Goal: Task Accomplishment & Management: Manage account settings

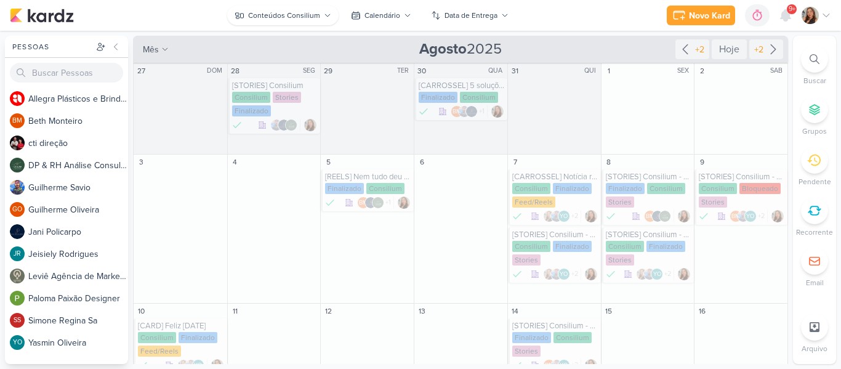
scroll to position [500, 0]
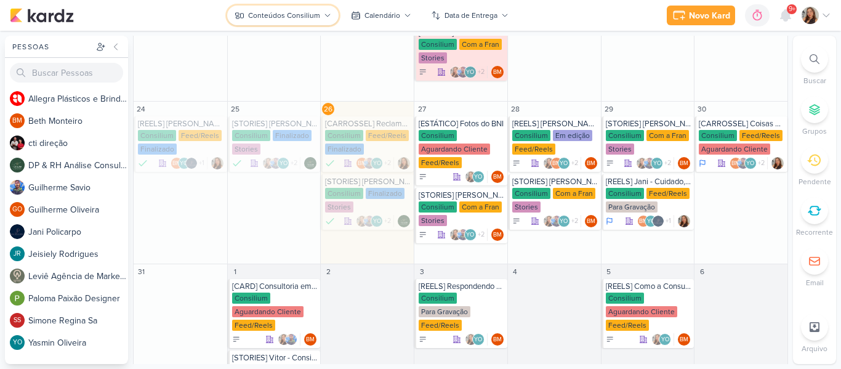
click at [318, 14] on div "Conteúdos Consilium" at bounding box center [284, 15] width 72 height 11
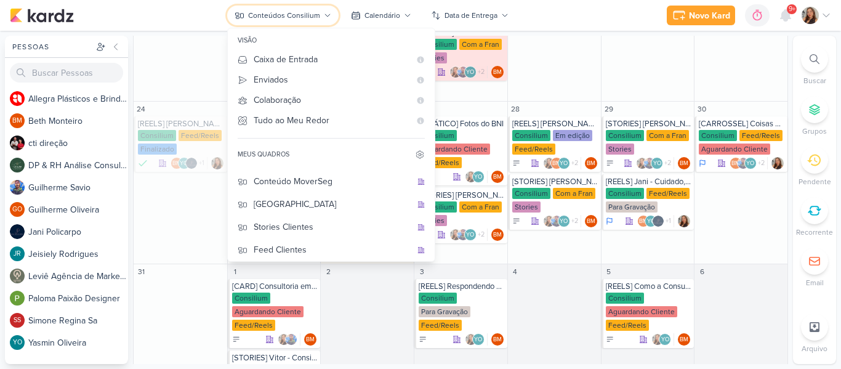
scroll to position [159, 0]
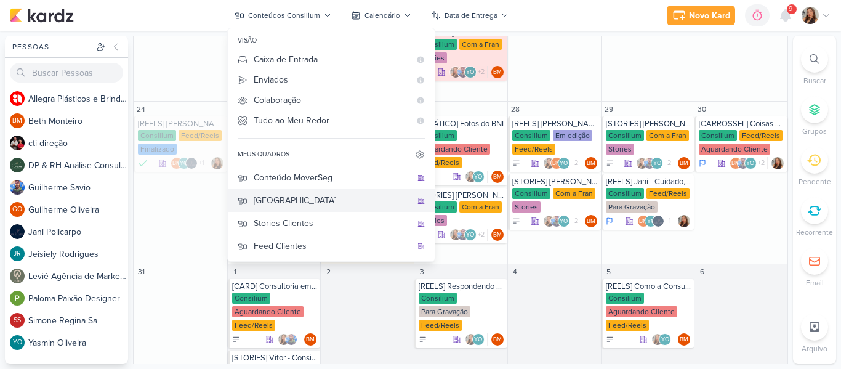
click at [345, 197] on div "[GEOGRAPHIC_DATA]" at bounding box center [333, 200] width 158 height 13
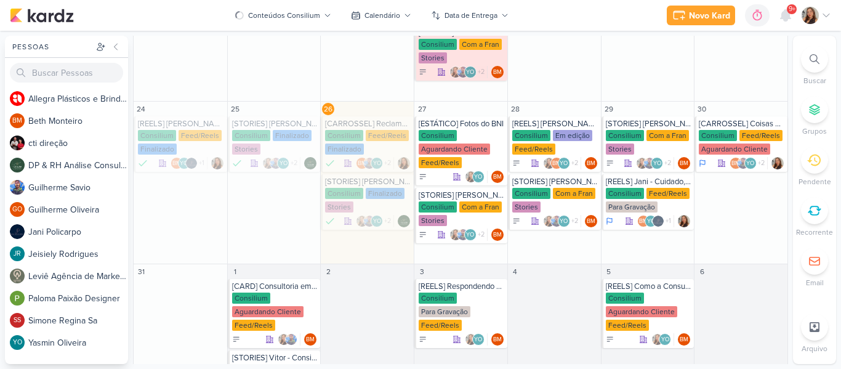
scroll to position [422, 0]
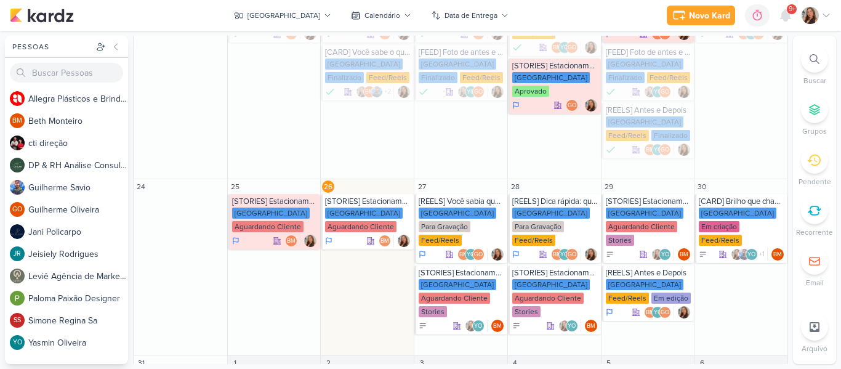
click at [616, 22] on div "Novo Kard Ctrl + k 0h0m Sessão desligada... Hoje 0h0m Semana 0h0m Mês 0h0m" at bounding box center [421, 15] width 822 height 31
click at [816, 19] on img at bounding box center [810, 15] width 17 height 17
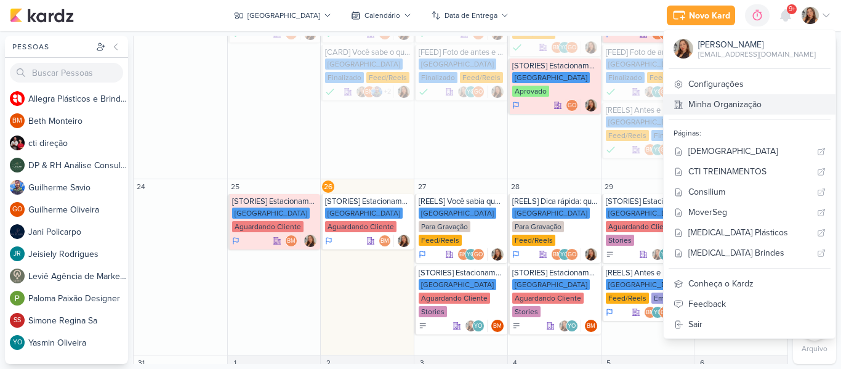
click at [771, 102] on link "Minha Organização" at bounding box center [750, 104] width 172 height 20
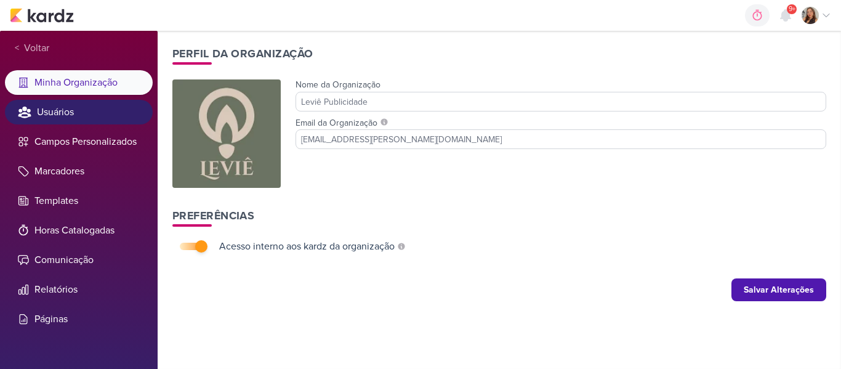
click at [56, 118] on li "Usuários" at bounding box center [79, 112] width 148 height 25
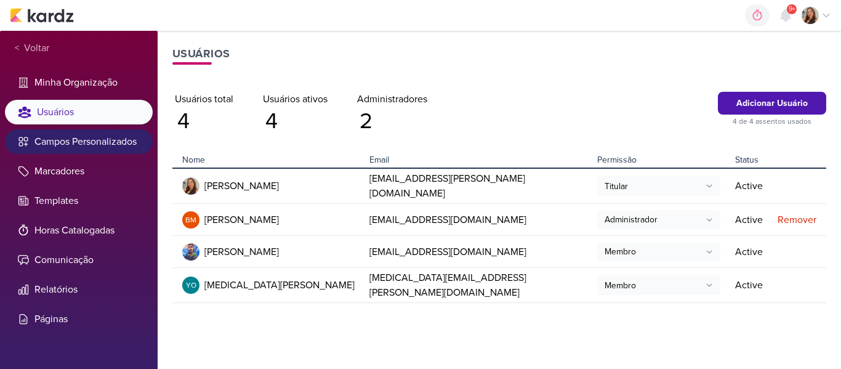
click at [61, 139] on li "Campos Personalizados" at bounding box center [79, 141] width 148 height 25
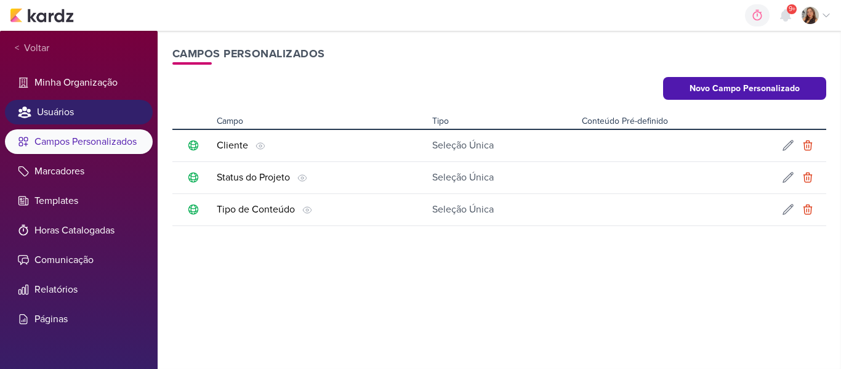
click at [74, 119] on li "Usuários" at bounding box center [79, 112] width 148 height 25
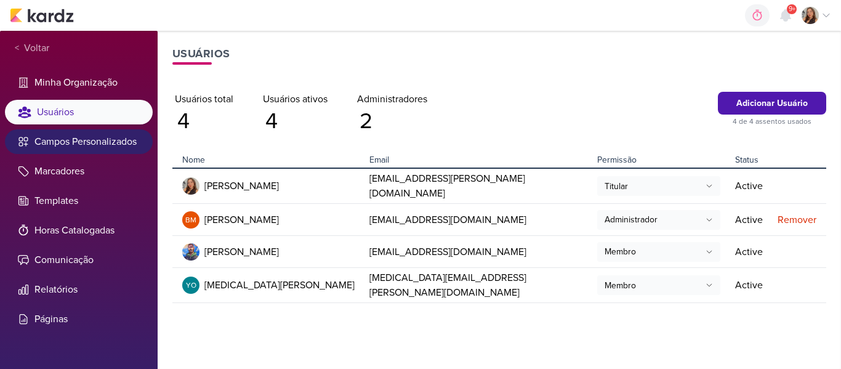
click at [75, 147] on li "Campos Personalizados" at bounding box center [79, 141] width 148 height 25
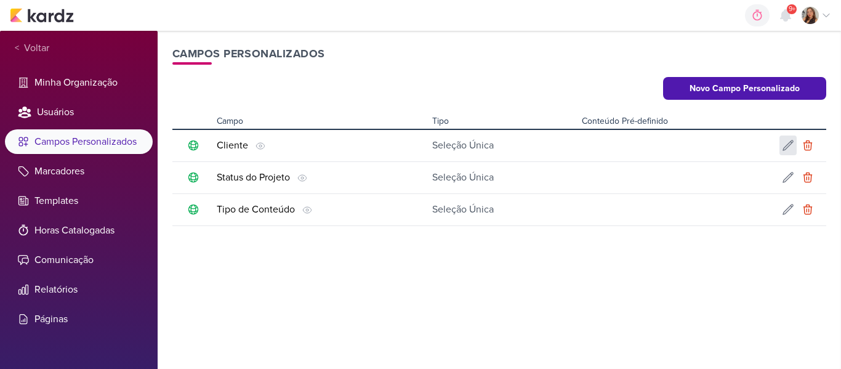
click at [791, 139] on icon at bounding box center [788, 145] width 12 height 12
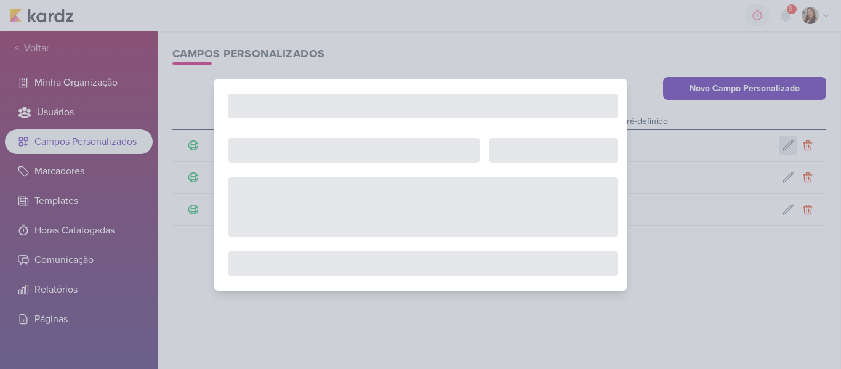
type input "Cliente"
select select "single-select"
select select "1"
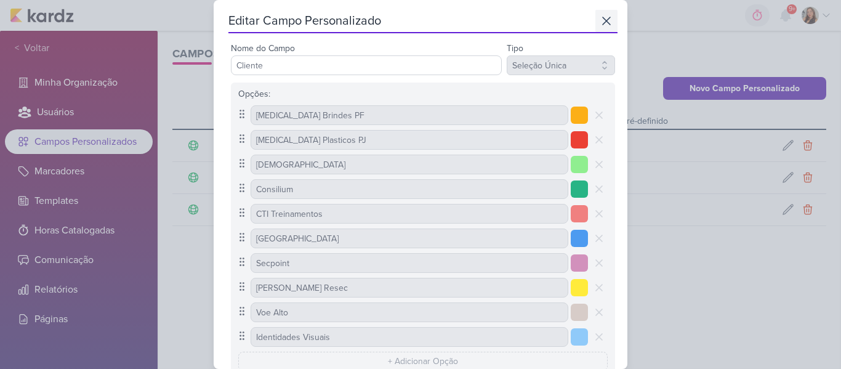
click at [605, 27] on icon at bounding box center [606, 21] width 15 height 15
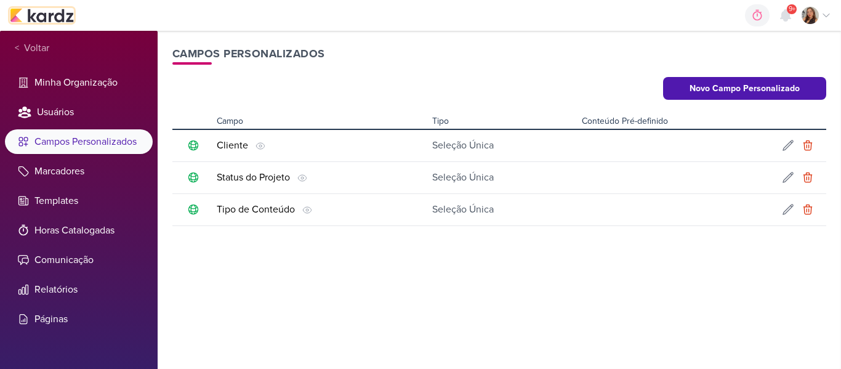
click at [32, 9] on img at bounding box center [42, 15] width 64 height 15
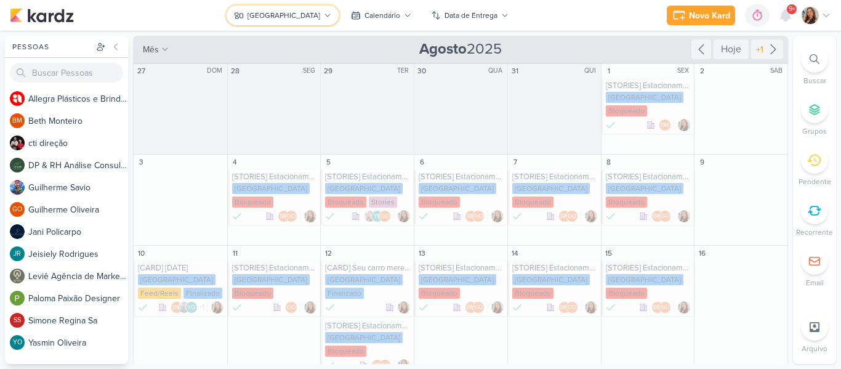
click at [307, 20] on div "[GEOGRAPHIC_DATA]" at bounding box center [284, 15] width 73 height 11
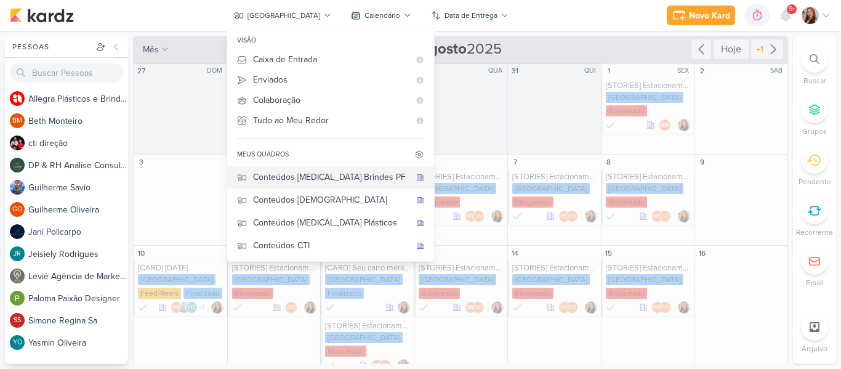
drag, startPoint x: 394, startPoint y: 186, endPoint x: 395, endPoint y: 232, distance: 45.6
click at [395, 232] on div "Conteúdos Allegra Brindes PF Conteúdos Leviê Conteúdos Allegra Plásticos Conteú…" at bounding box center [330, 212] width 207 height 92
click at [414, 151] on icon at bounding box center [419, 155] width 10 height 10
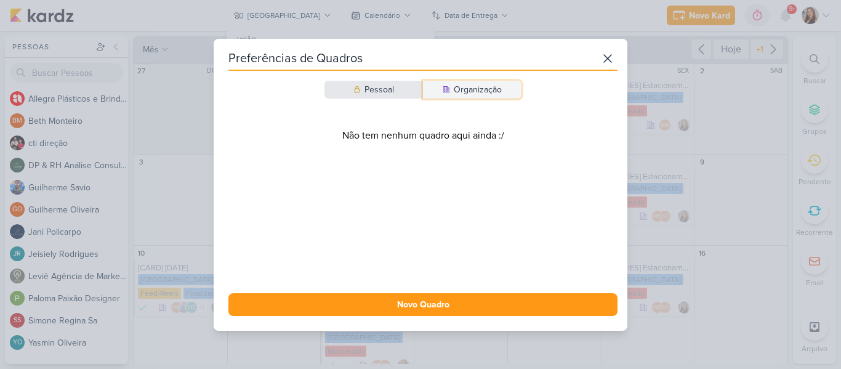
click at [459, 90] on div "Organização" at bounding box center [478, 89] width 48 height 13
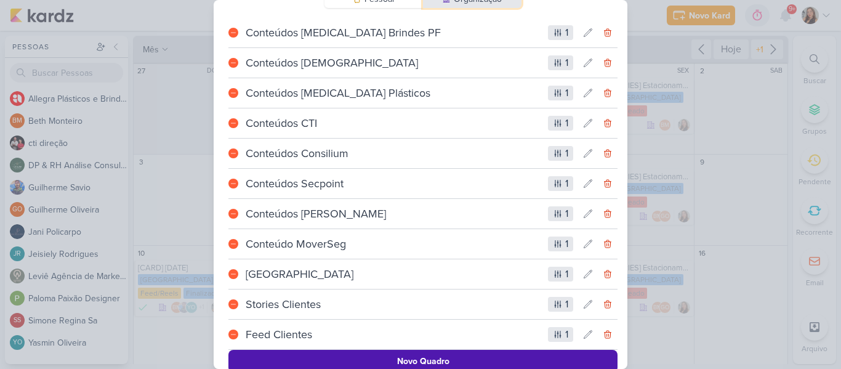
scroll to position [70, 0]
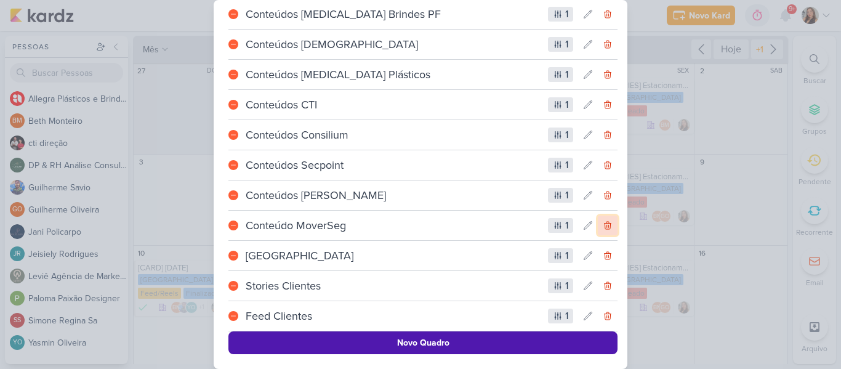
click at [606, 227] on icon at bounding box center [608, 225] width 10 height 10
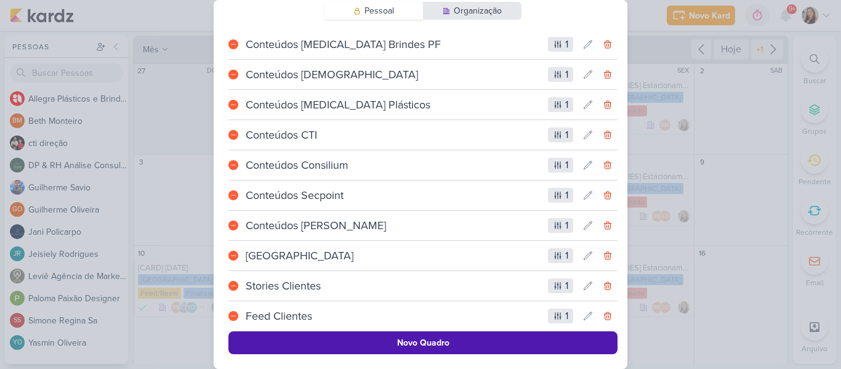
scroll to position [0, 0]
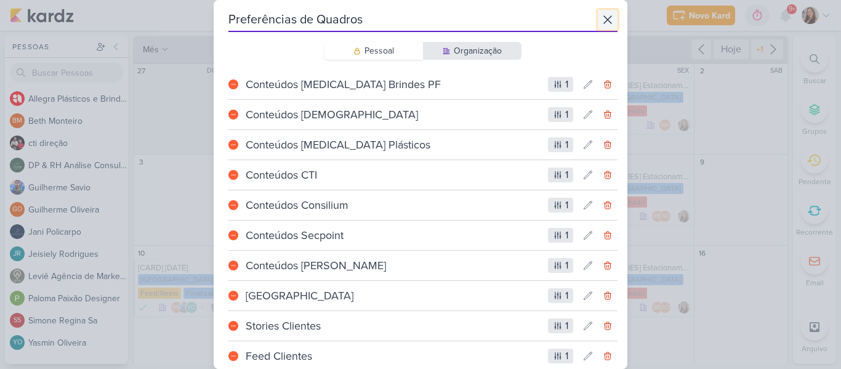
click at [604, 18] on icon at bounding box center [607, 19] width 7 height 7
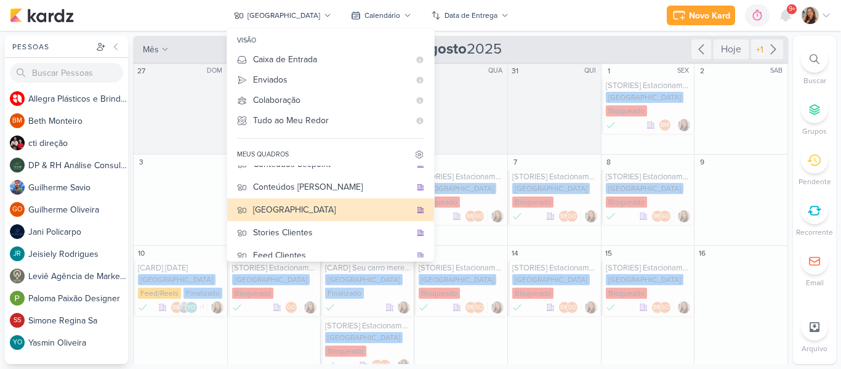
scroll to position [136, 0]
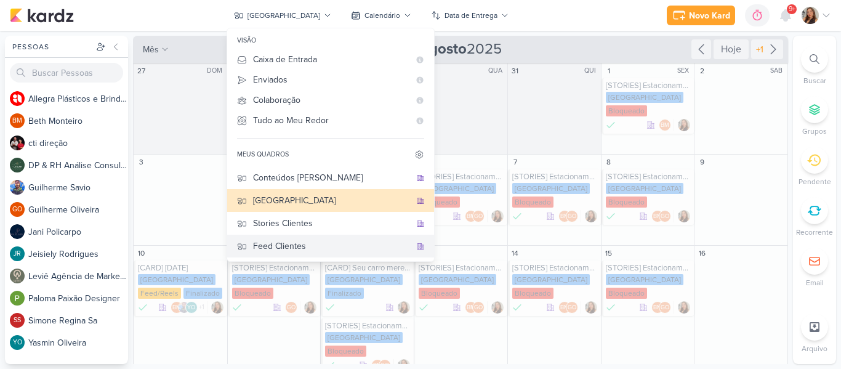
click at [322, 241] on div "Feed Clientes" at bounding box center [332, 246] width 158 height 13
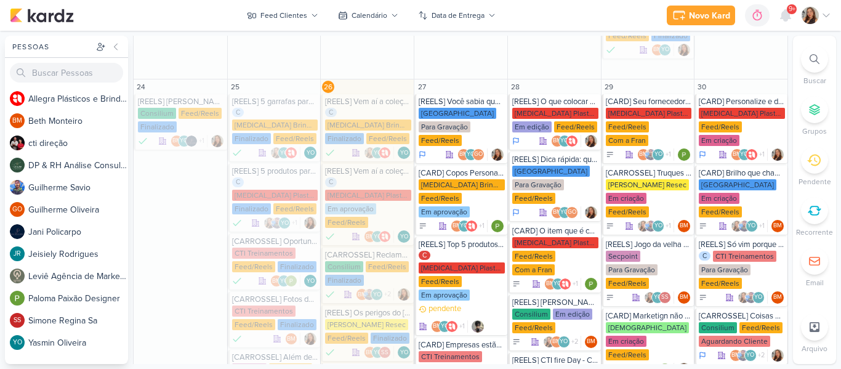
scroll to position [1144, 0]
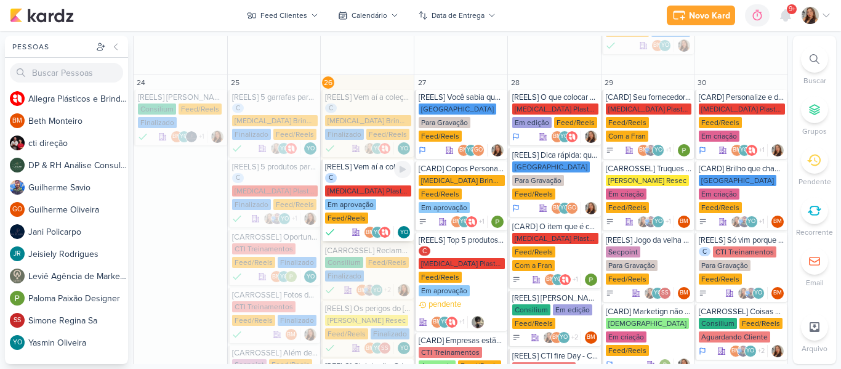
click at [371, 199] on div "Em aprovação" at bounding box center [350, 204] width 51 height 11
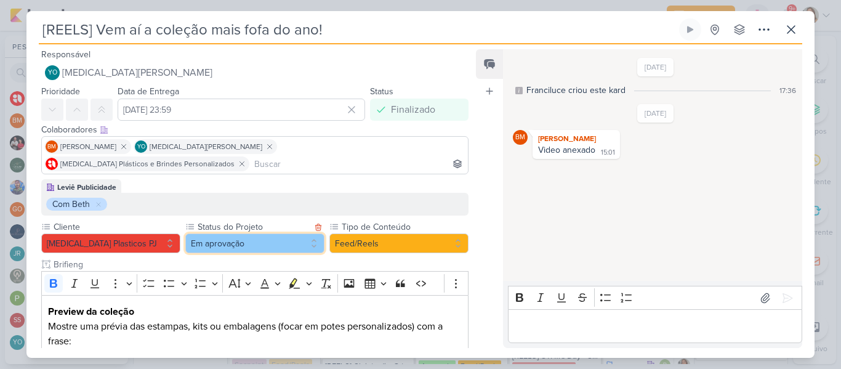
click at [292, 233] on button "Em aprovação" at bounding box center [254, 243] width 139 height 20
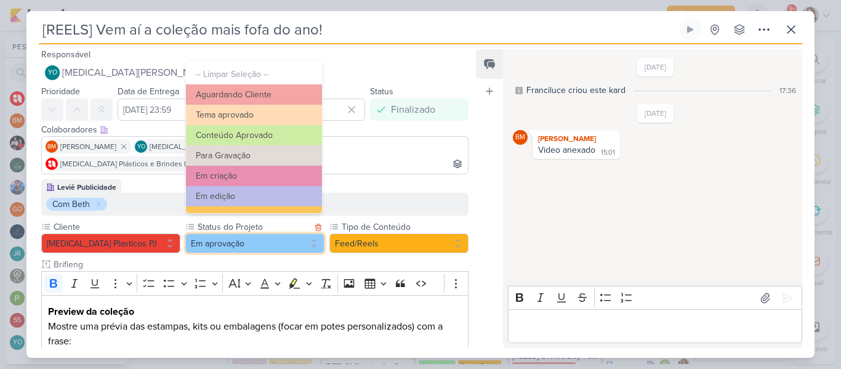
scroll to position [139, 0]
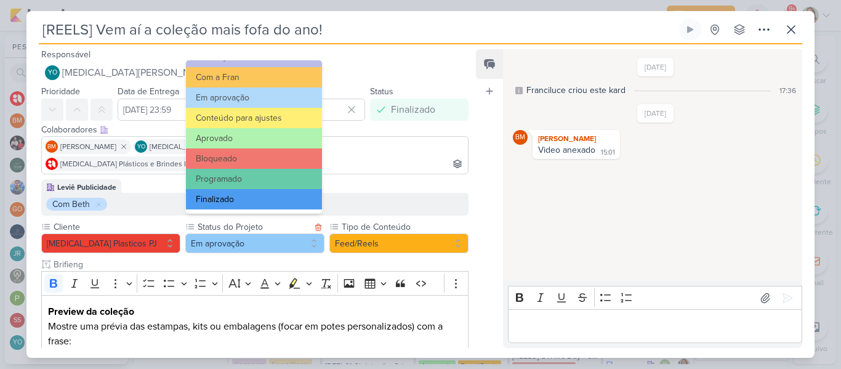
click at [291, 200] on button "Finalizado" at bounding box center [254, 199] width 136 height 20
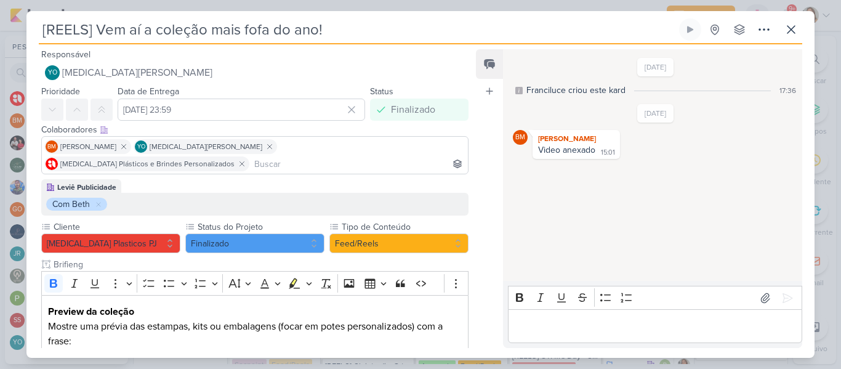
scroll to position [152, 0]
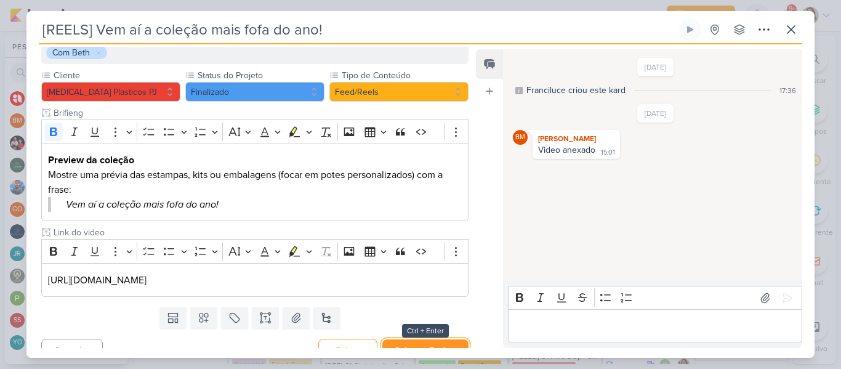
click at [429, 339] on button "Salvar e Fechar" at bounding box center [425, 350] width 86 height 23
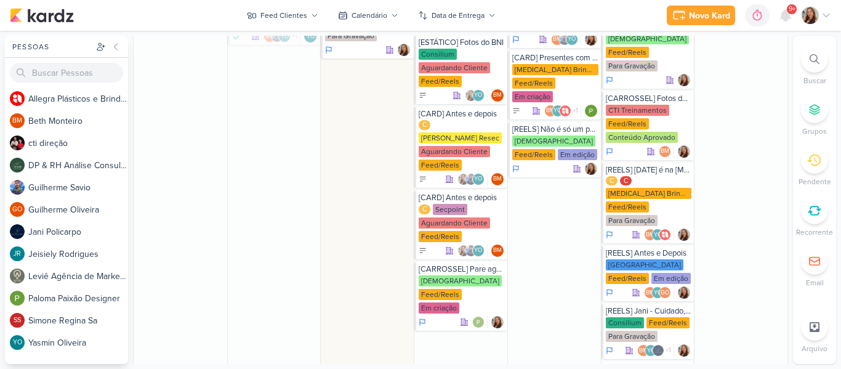
scroll to position [1491, 0]
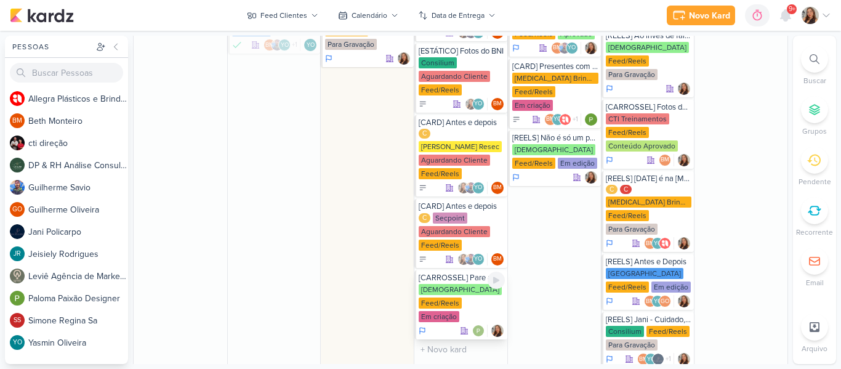
click at [472, 273] on div "[CARROSSEL] Pare agora de postar bom dia. (salvos Leviê)" at bounding box center [462, 278] width 86 height 10
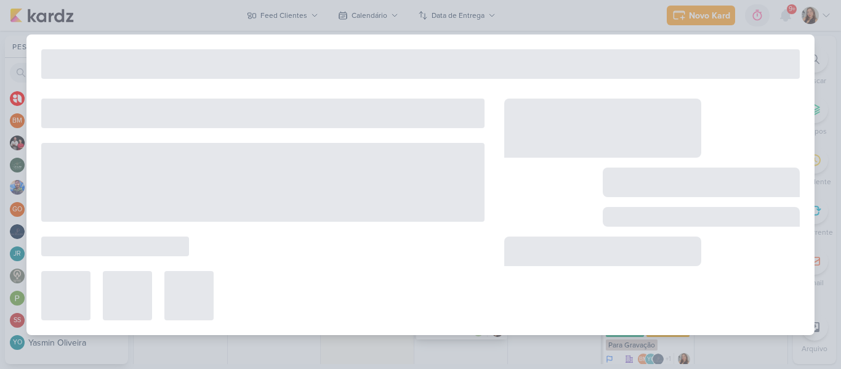
type input "[CARROSSEL] Pare agora de postar bom dia. (salvos Leviê)"
type input "27 de agosto de 2025 às 23:59"
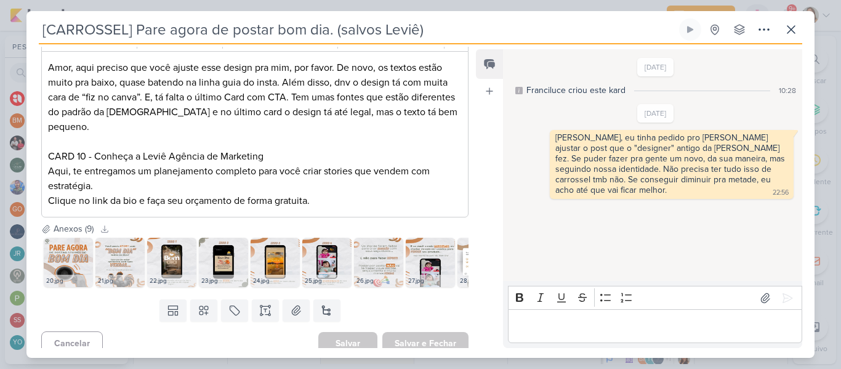
scroll to position [0, 0]
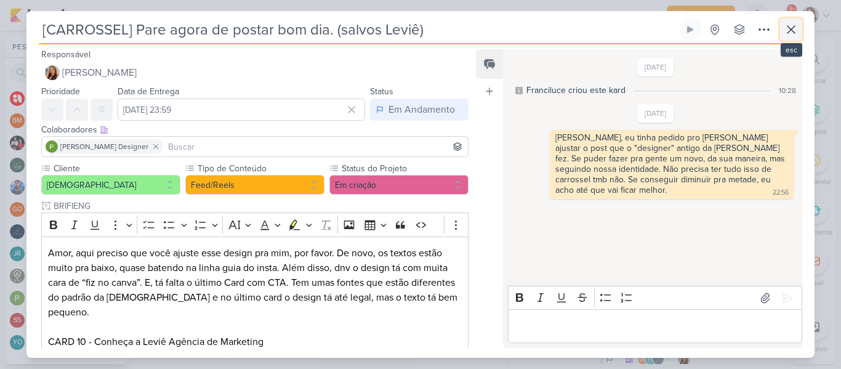
click at [789, 37] on button at bounding box center [791, 29] width 22 height 22
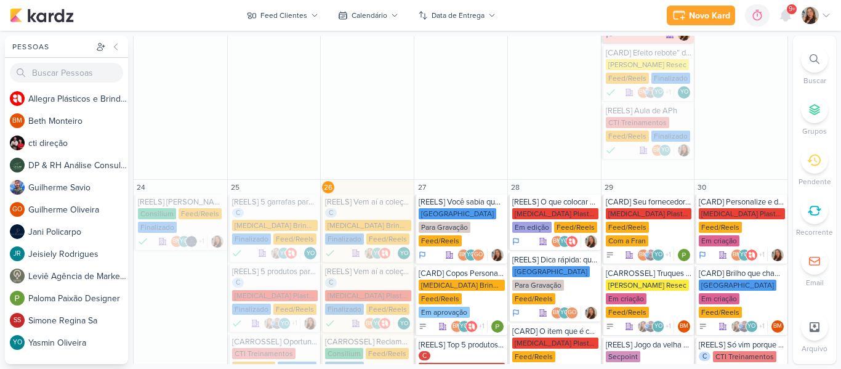
scroll to position [1034, 0]
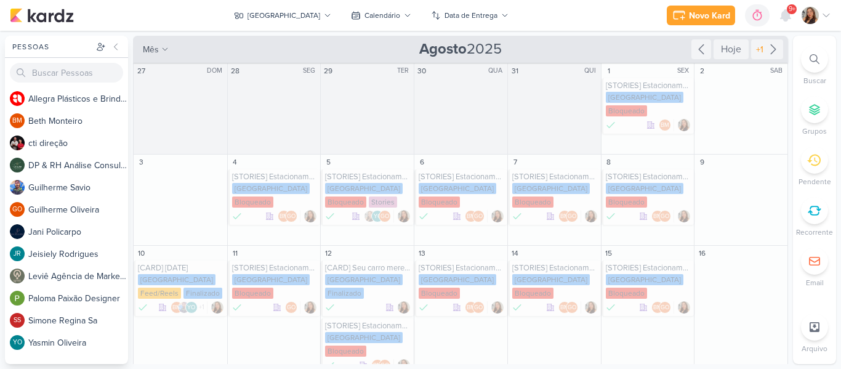
scroll to position [422, 0]
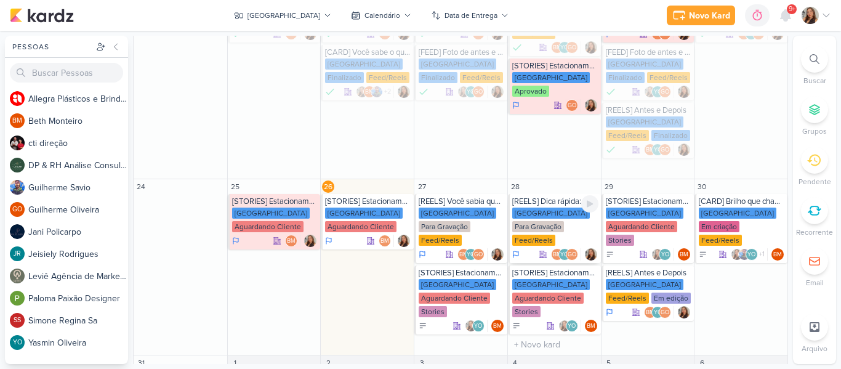
click at [525, 208] on div "[GEOGRAPHIC_DATA]" at bounding box center [551, 213] width 78 height 11
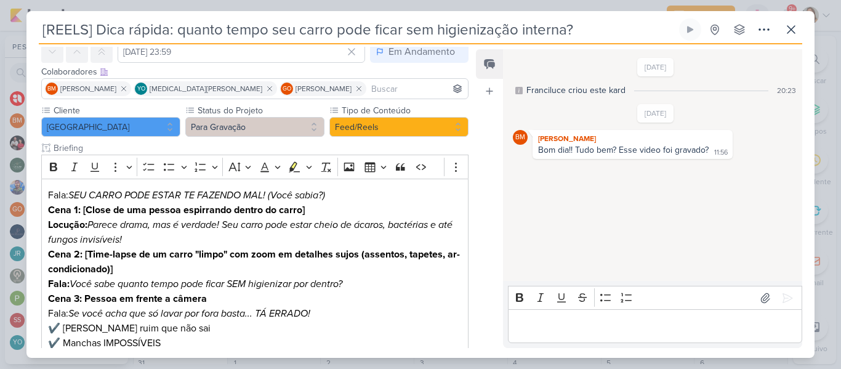
scroll to position [59, 0]
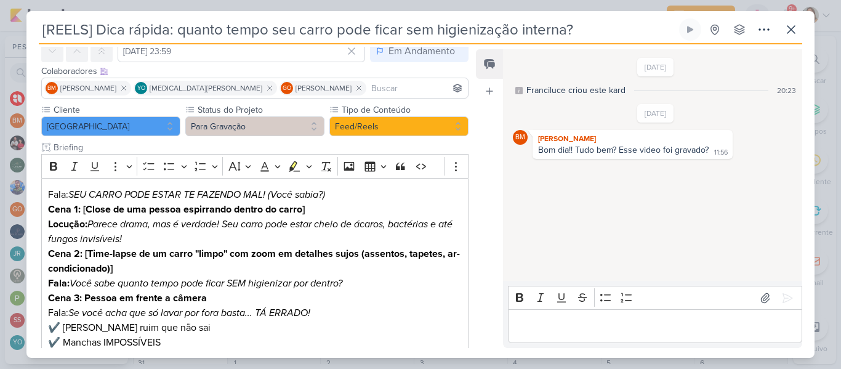
drag, startPoint x: 474, startPoint y: 164, endPoint x: 470, endPoint y: 176, distance: 12.5
click at [470, 176] on div "Responsável Franciluce Carvalho Nenhum contato encontrado create new contact No…" at bounding box center [420, 200] width 788 height 313
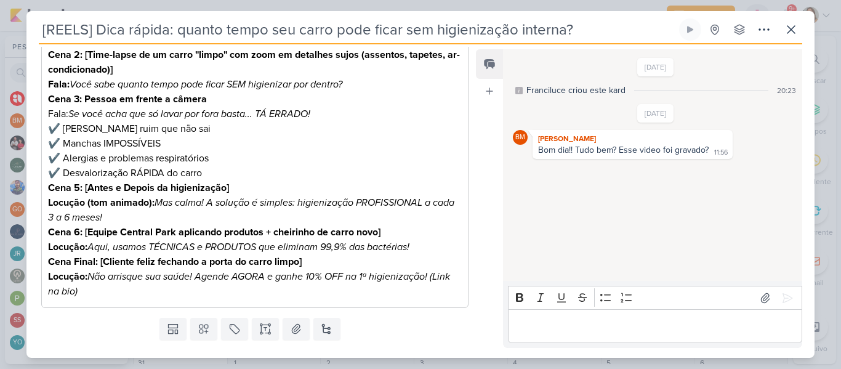
scroll to position [272, 0]
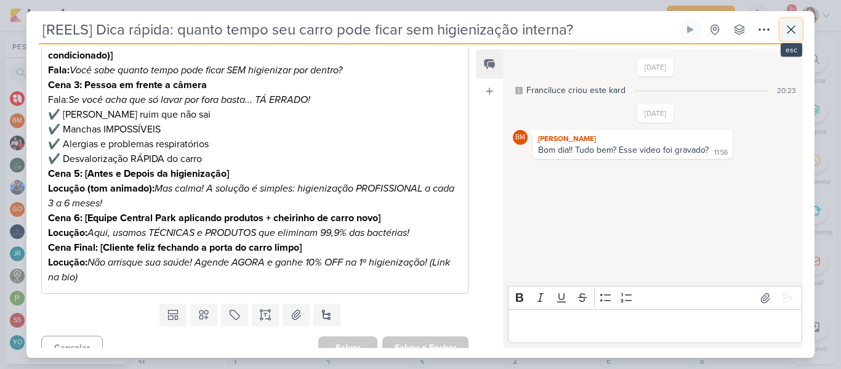
click at [789, 33] on icon at bounding box center [791, 29] width 7 height 7
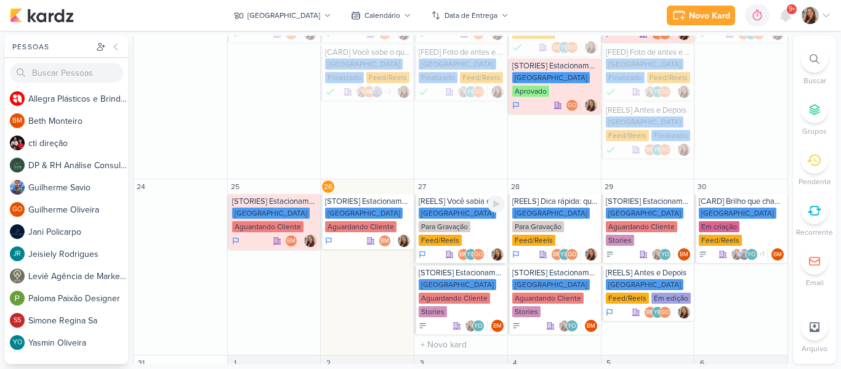
click at [478, 208] on div "Central Park Para Gravação Feed/Reels" at bounding box center [462, 227] width 86 height 39
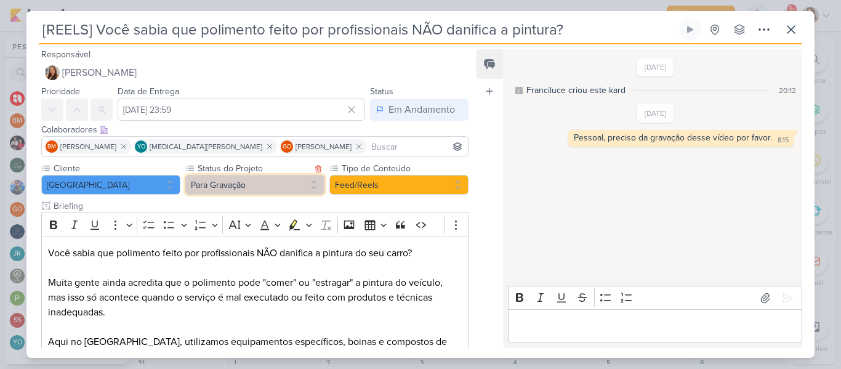
click at [294, 183] on button "Para Gravação" at bounding box center [254, 185] width 139 height 20
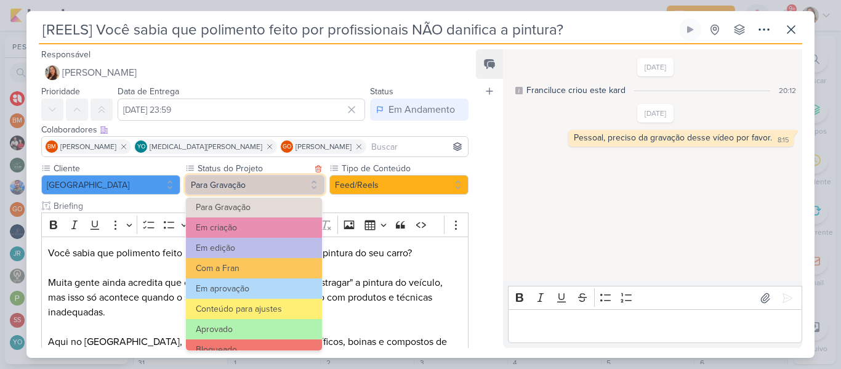
scroll to position [81, 0]
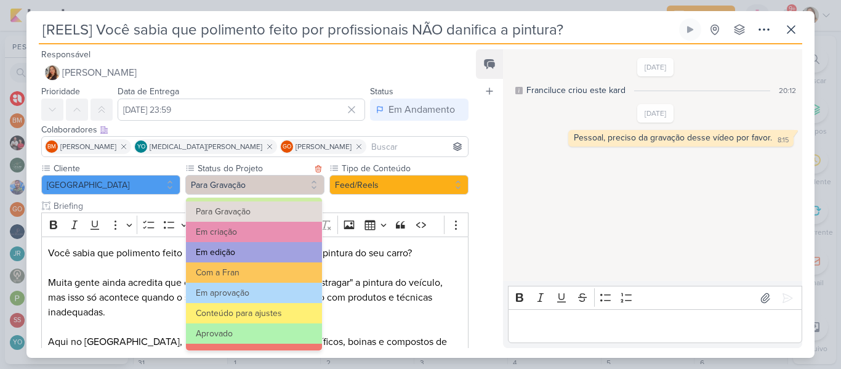
click at [291, 257] on button "Em edição" at bounding box center [254, 252] width 136 height 20
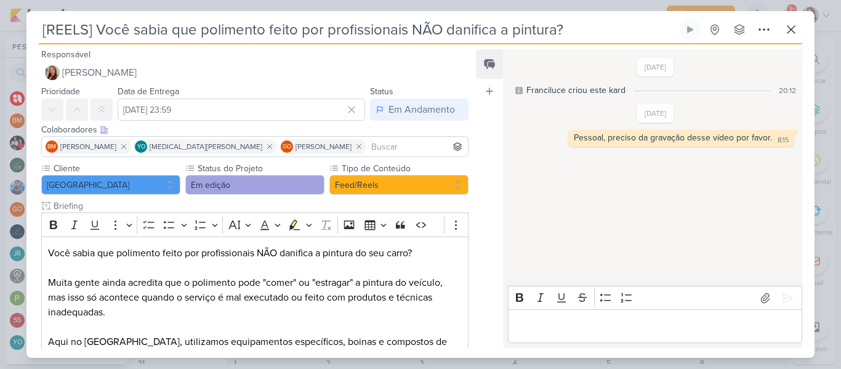
scroll to position [288, 0]
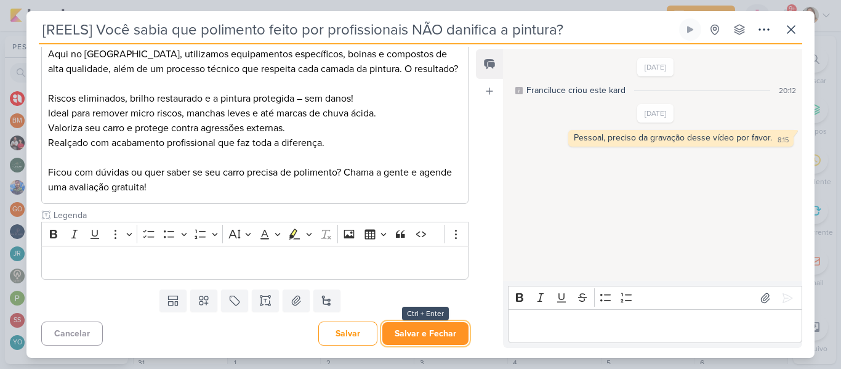
click at [444, 337] on button "Salvar e Fechar" at bounding box center [425, 333] width 86 height 23
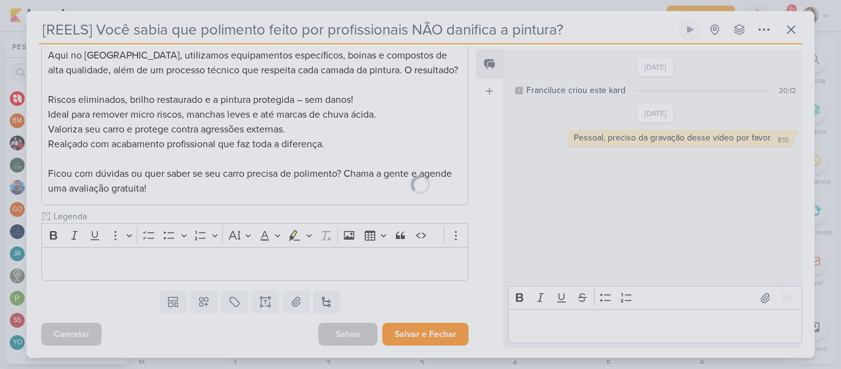
scroll to position [286, 0]
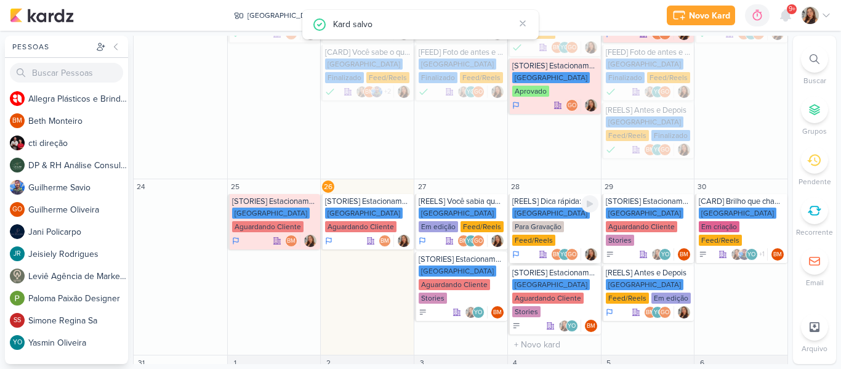
click at [550, 208] on div "Central Park Para Gravação Feed/Reels" at bounding box center [555, 227] width 86 height 39
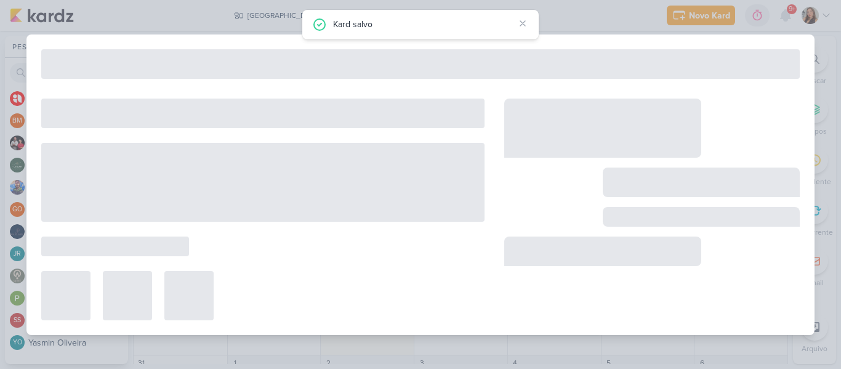
type input "[REELS] Dica rápida: quanto tempo seu carro pode ficar sem higienização interna?"
type input "28 de agosto de 2025 às 23:59"
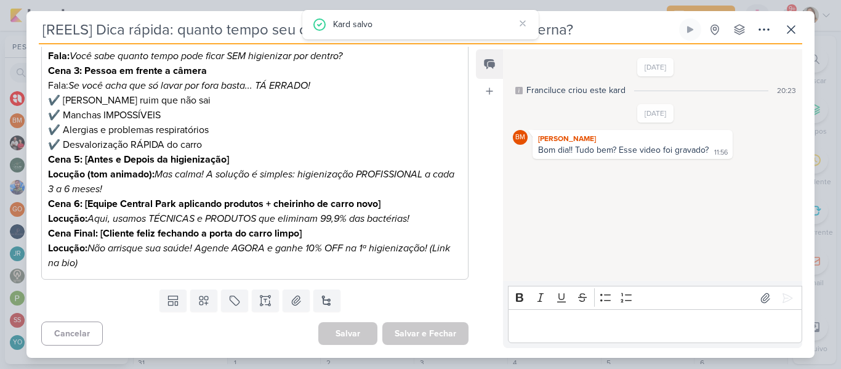
scroll to position [0, 0]
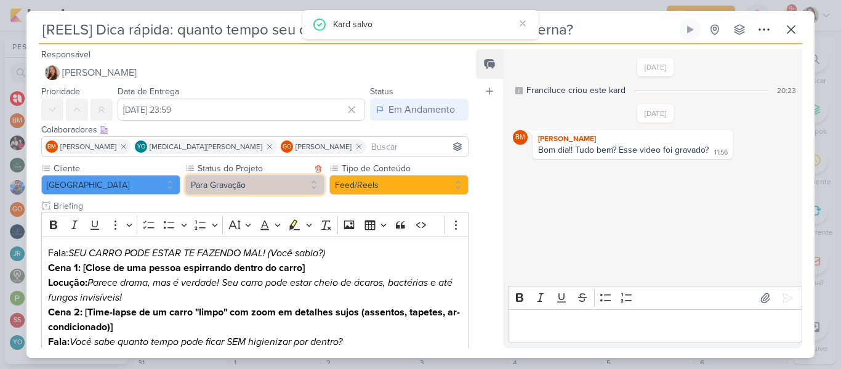
click at [278, 183] on button "Para Gravação" at bounding box center [254, 185] width 139 height 20
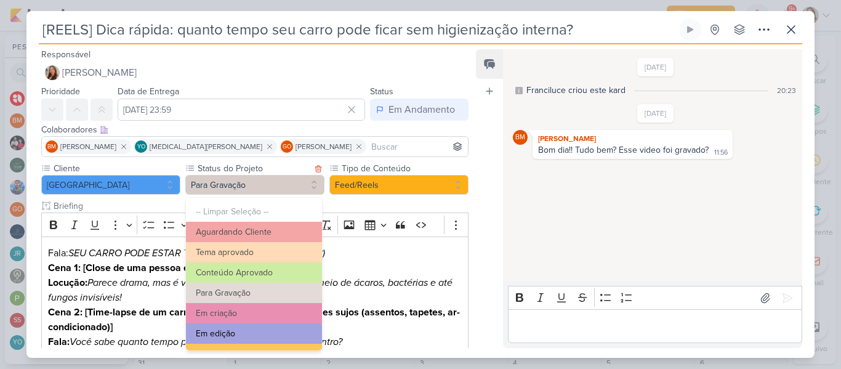
click at [270, 331] on button "Em edição" at bounding box center [254, 333] width 136 height 20
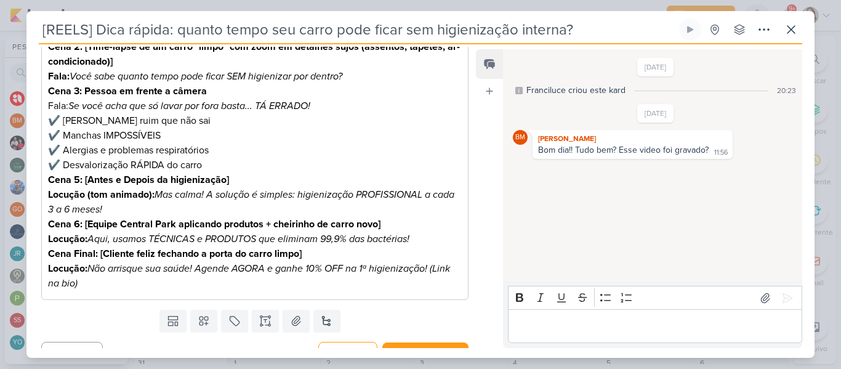
scroll to position [286, 0]
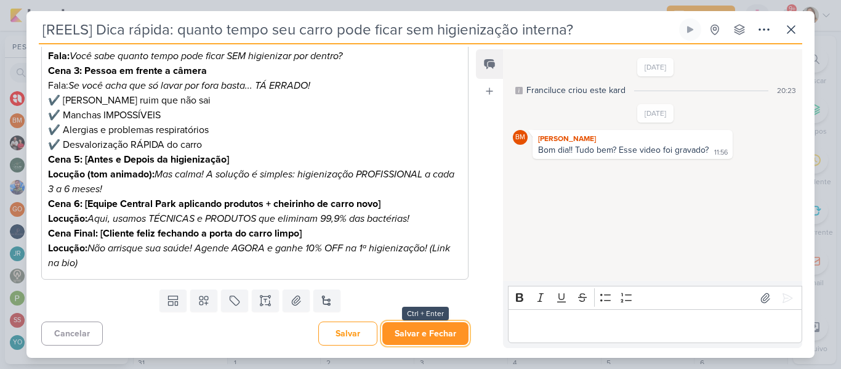
click at [443, 337] on button "Salvar e Fechar" at bounding box center [425, 333] width 86 height 23
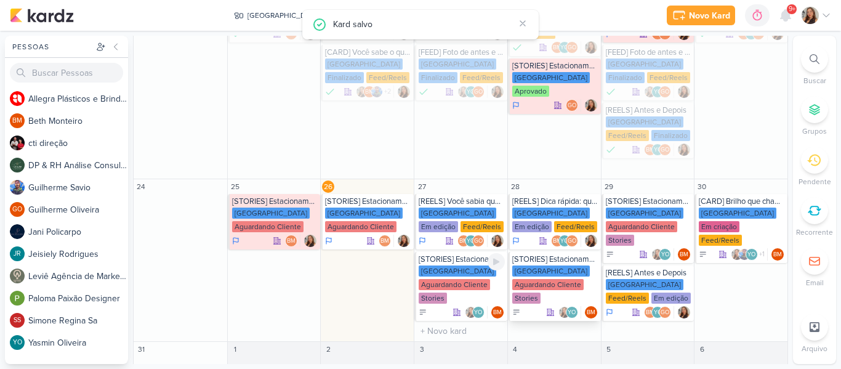
scroll to position [409, 0]
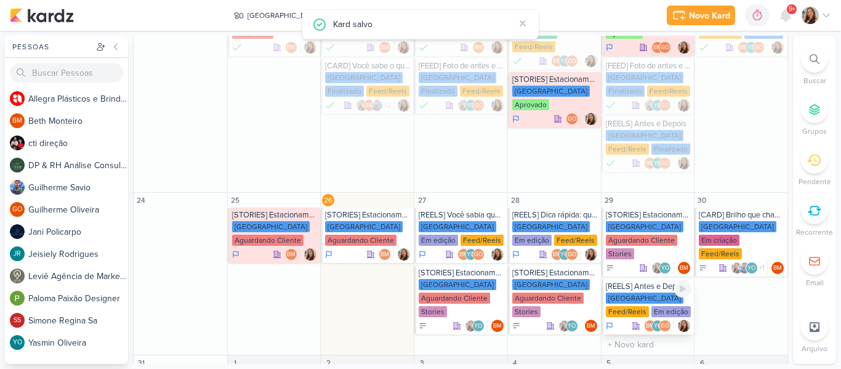
click at [625, 293] on div "[GEOGRAPHIC_DATA]" at bounding box center [645, 298] width 78 height 11
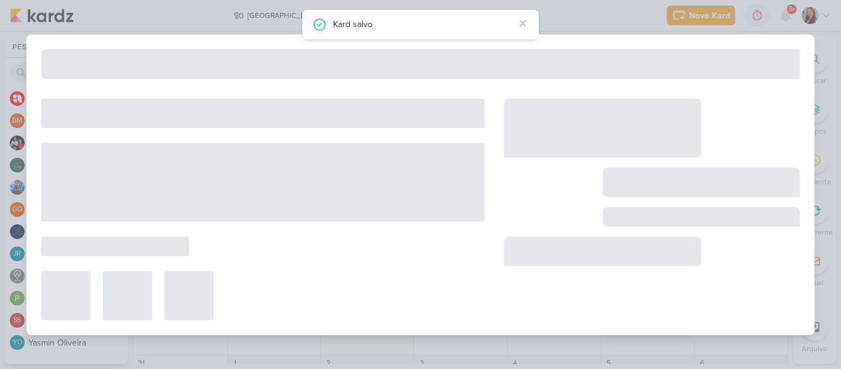
type input "[REELS] Antes e Depois"
type input "29 de agosto de 2025 às 23:59"
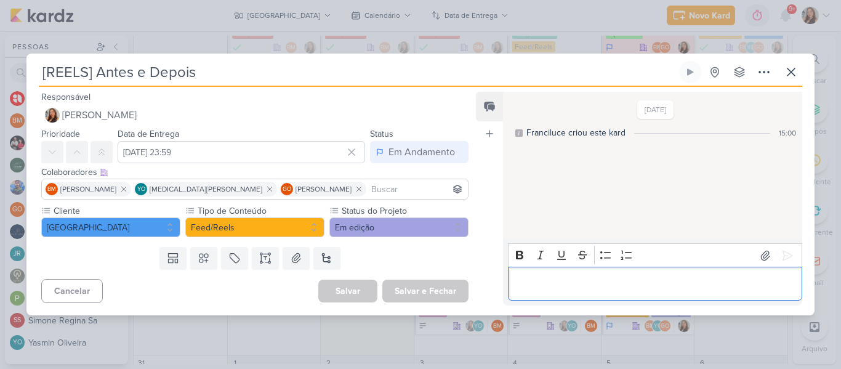
click at [570, 280] on p "Editor editing area: main" at bounding box center [654, 284] width 281 height 15
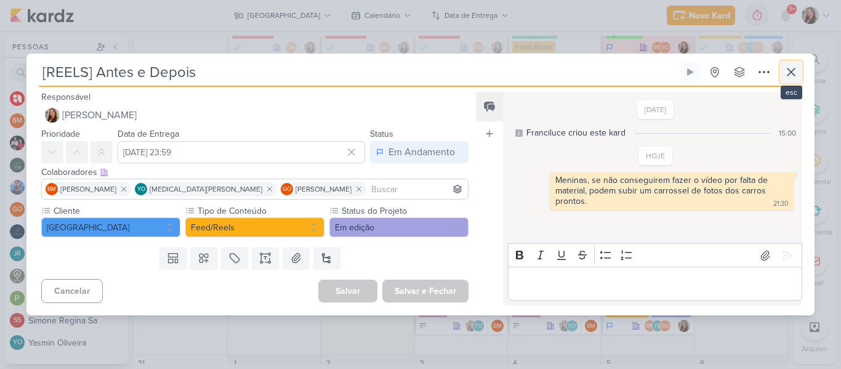
click at [787, 81] on button at bounding box center [791, 72] width 22 height 22
